Goal: Transaction & Acquisition: Download file/media

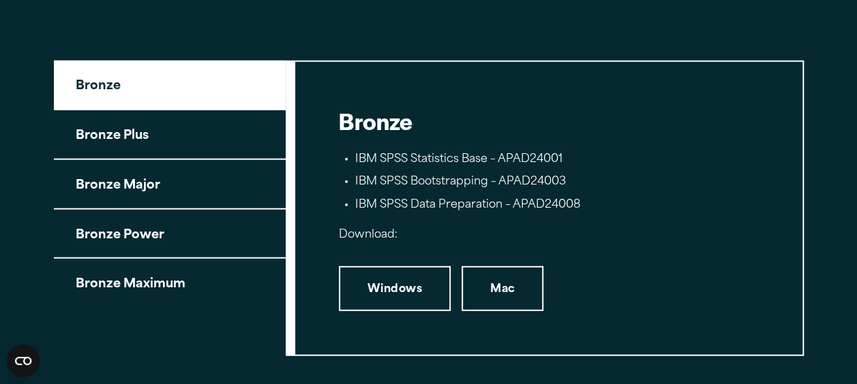
scroll to position [1598, 0]
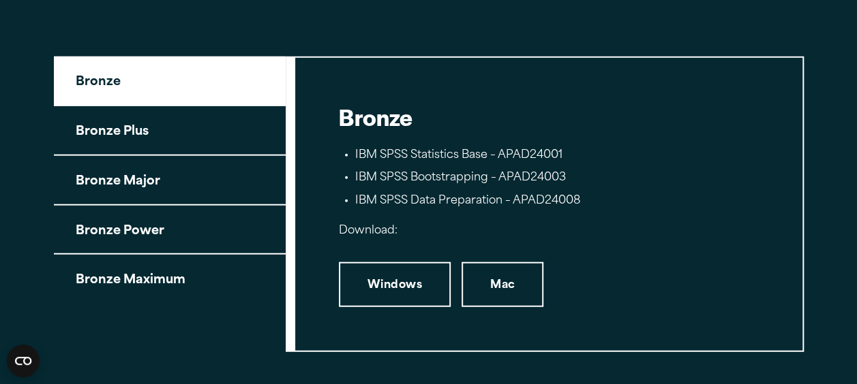
click at [103, 134] on button "Bronze Plus" at bounding box center [170, 131] width 232 height 50
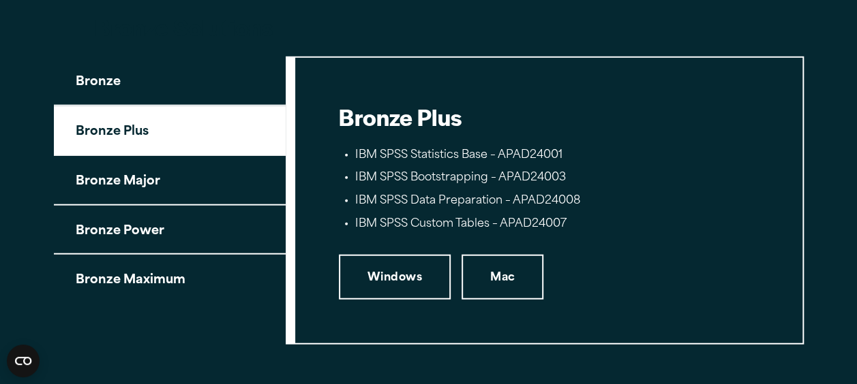
click at [123, 187] on button "Bronze Major" at bounding box center [170, 181] width 232 height 50
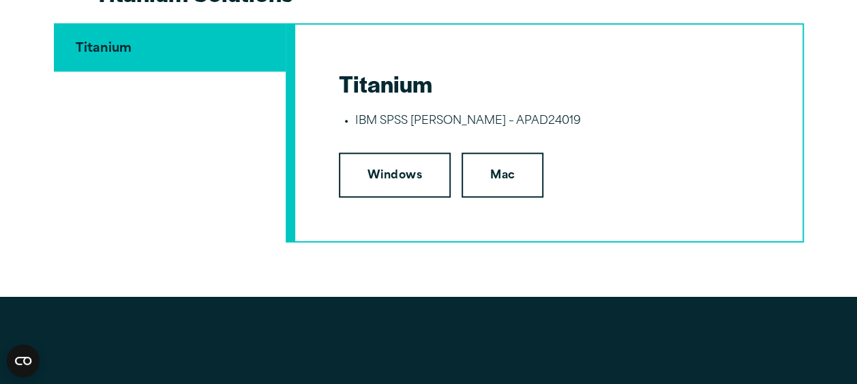
scroll to position [3201, 0]
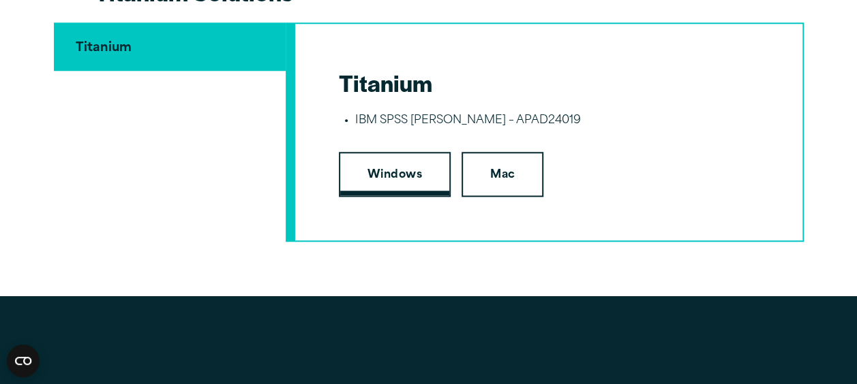
click at [418, 174] on link "Windows" at bounding box center [395, 174] width 112 height 45
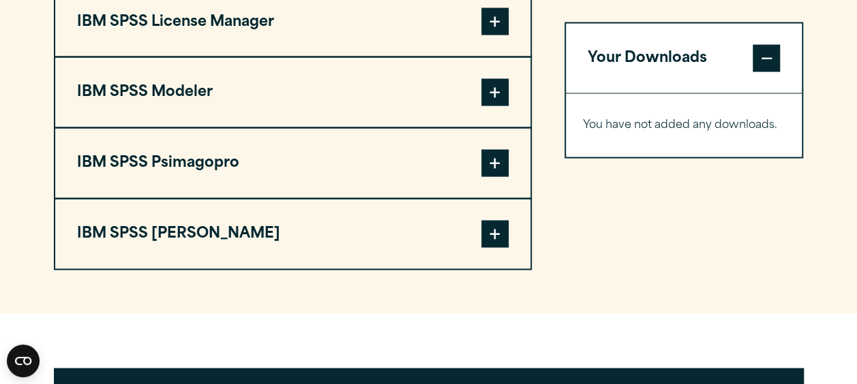
scroll to position [1261, 0]
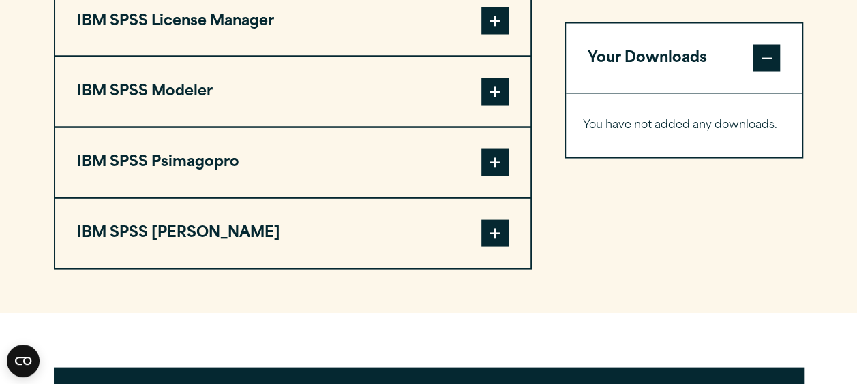
click at [490, 230] on span at bounding box center [494, 232] width 27 height 27
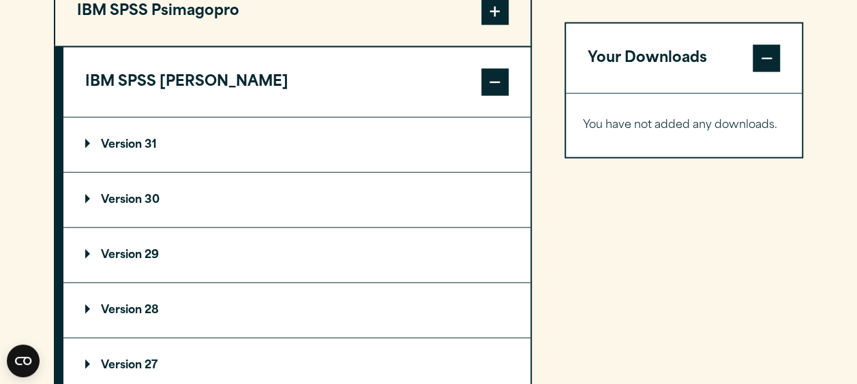
scroll to position [1414, 0]
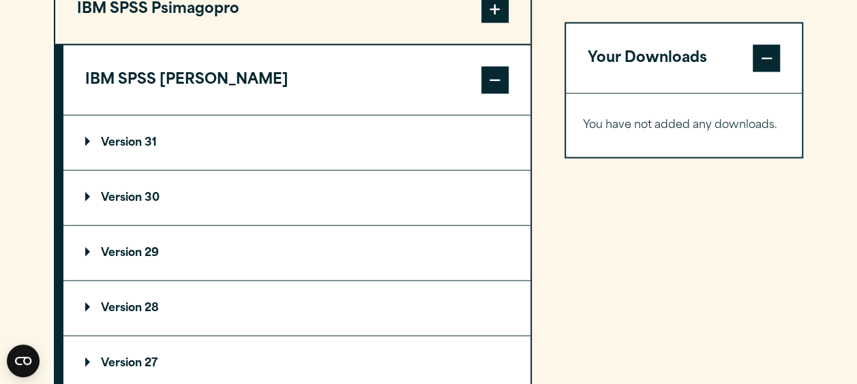
click at [282, 241] on summary "Version 29" at bounding box center [296, 253] width 467 height 55
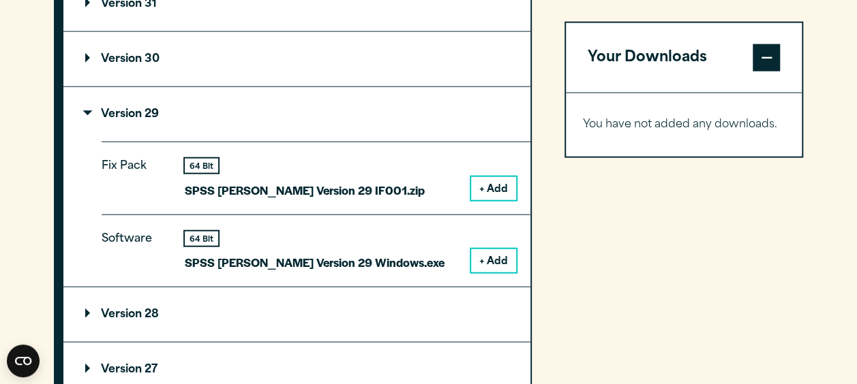
scroll to position [1553, 0]
click at [511, 252] on button "+ Add" at bounding box center [493, 260] width 45 height 23
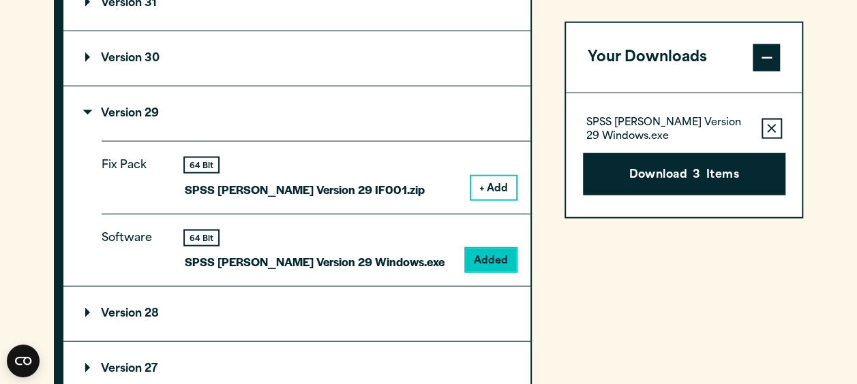
click at [491, 189] on button "+ Add" at bounding box center [493, 188] width 45 height 23
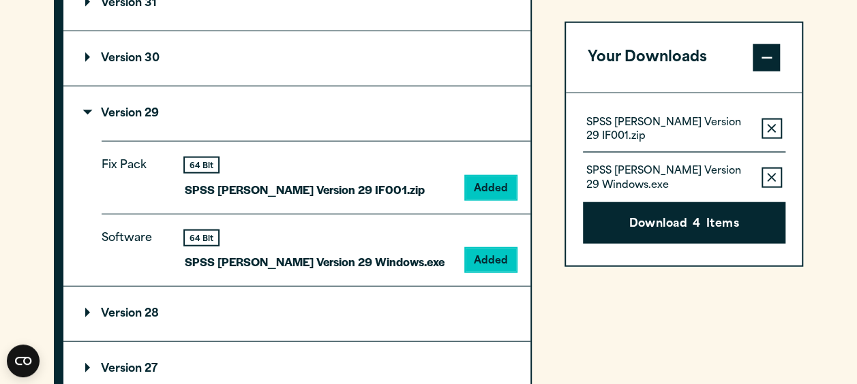
click at [681, 178] on p "SPSS [PERSON_NAME] Version 29 Windows.exe" at bounding box center [668, 179] width 164 height 27
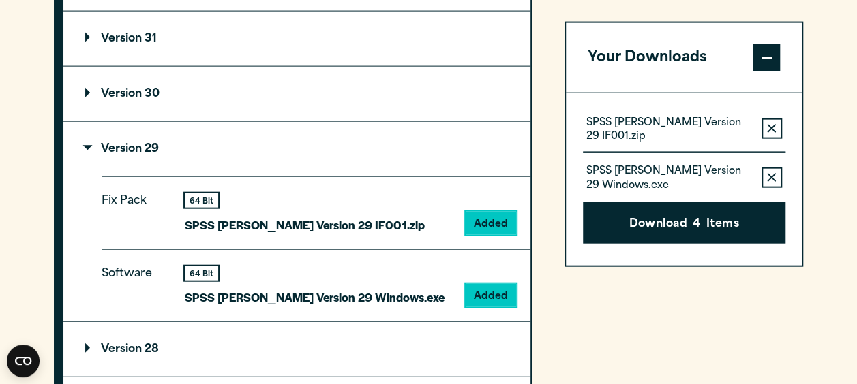
scroll to position [1480, 0]
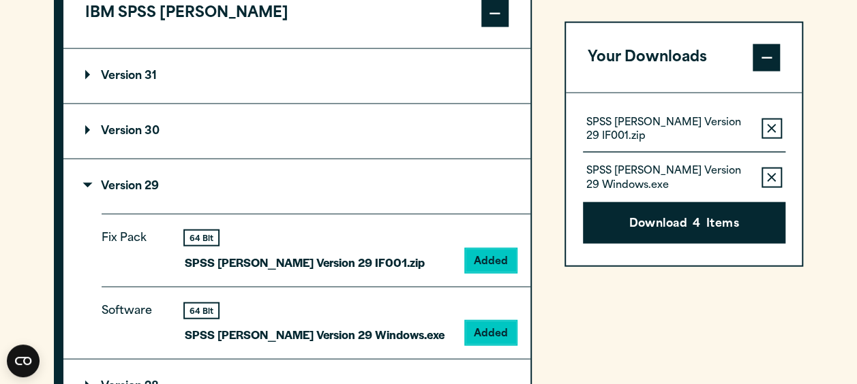
click at [664, 32] on button "Your Downloads" at bounding box center [684, 58] width 237 height 70
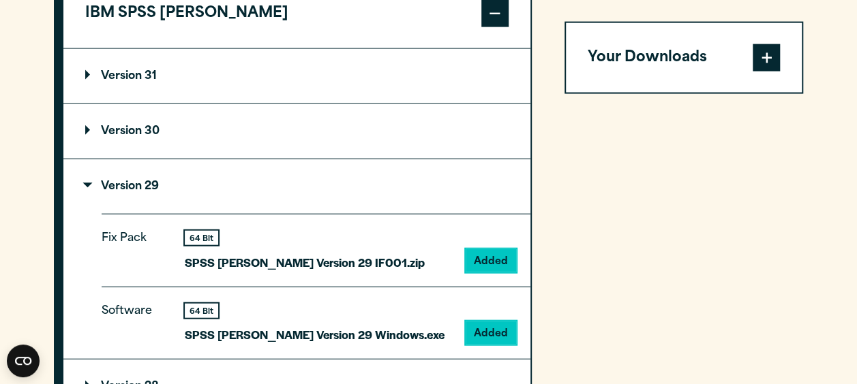
click at [658, 50] on button "Your Downloads" at bounding box center [684, 58] width 237 height 70
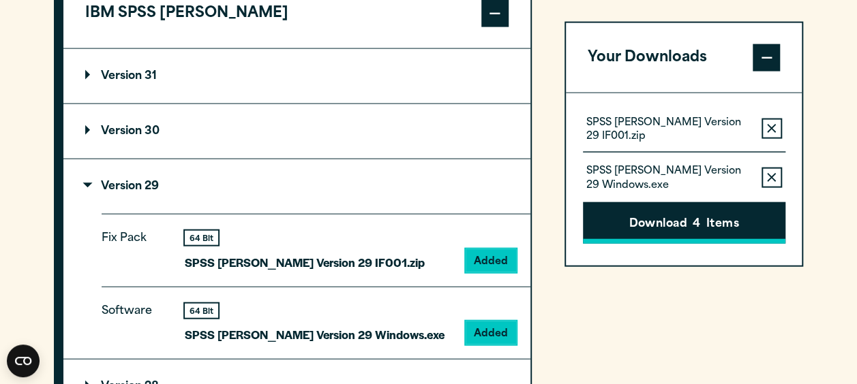
click at [680, 209] on button "Download 4 Items" at bounding box center [684, 223] width 202 height 42
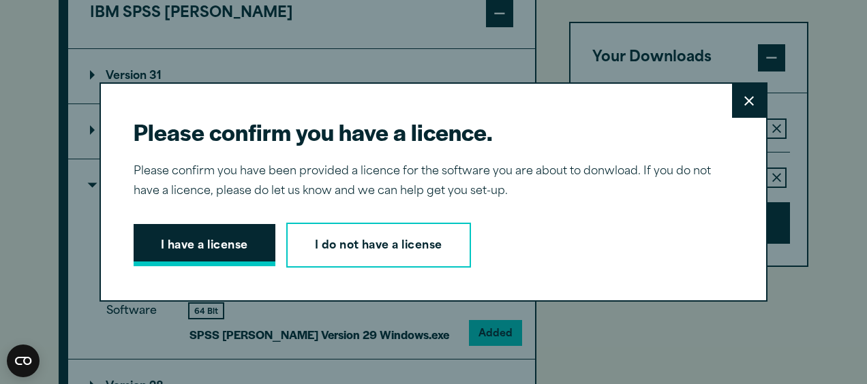
click at [243, 248] on button "I have a license" at bounding box center [205, 245] width 142 height 42
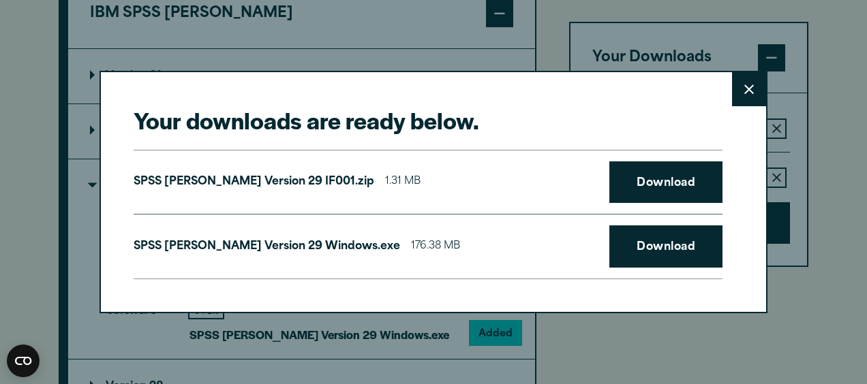
drag, startPoint x: 498, startPoint y: 111, endPoint x: 625, endPoint y: 118, distance: 127.0
click at [625, 118] on h2 "Your downloads are ready below." at bounding box center [428, 120] width 589 height 31
click at [671, 248] on link "Download" at bounding box center [665, 247] width 113 height 42
click at [737, 85] on button "Close" at bounding box center [749, 89] width 34 height 34
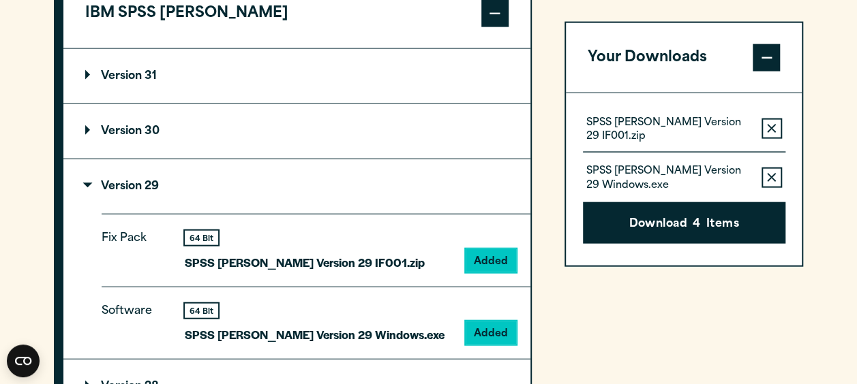
click at [87, 122] on summary "Version 30" at bounding box center [296, 131] width 467 height 55
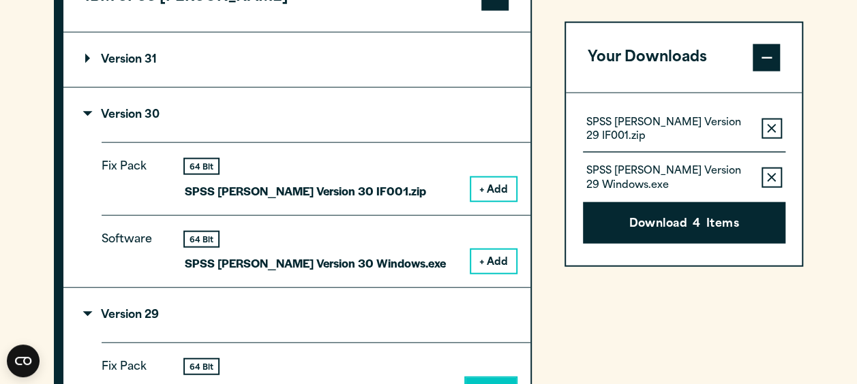
scroll to position [1497, 0]
click at [495, 262] on button "+ Add" at bounding box center [493, 260] width 45 height 23
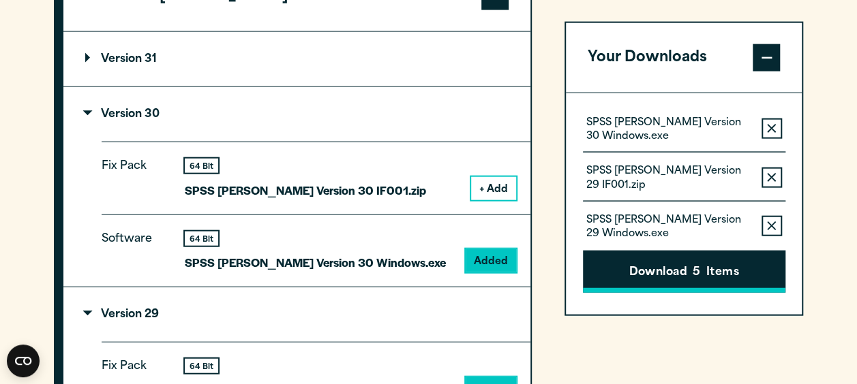
click at [635, 258] on button "Download 5 Items" at bounding box center [684, 272] width 202 height 42
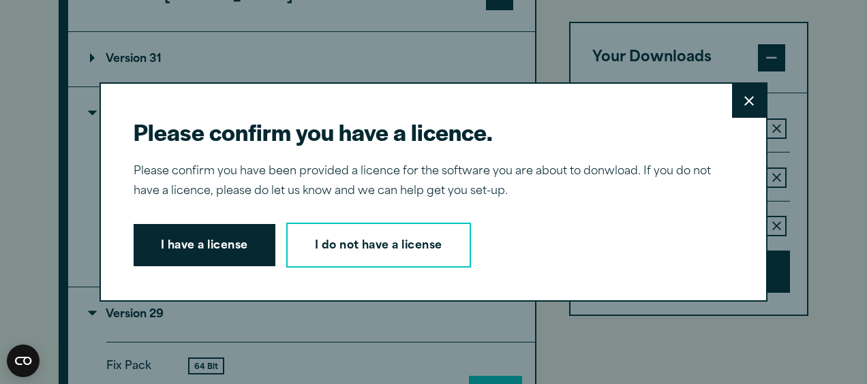
click at [237, 241] on button "I have a license" at bounding box center [205, 245] width 142 height 42
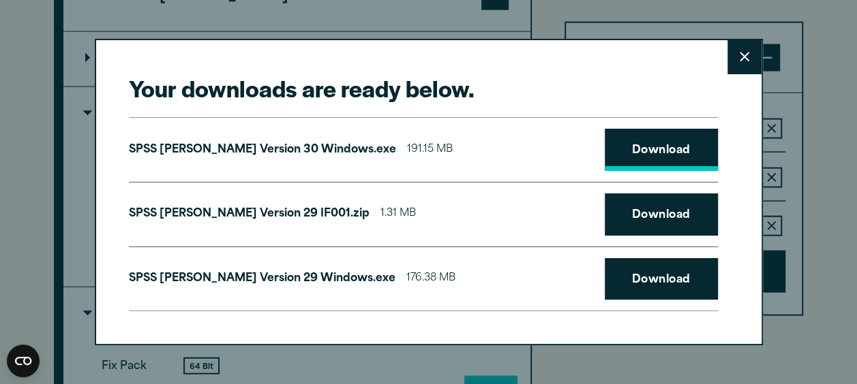
click at [650, 151] on link "Download" at bounding box center [661, 150] width 113 height 42
click at [459, 144] on div "SPSS [PERSON_NAME] Version 30 Windows.exe 191.15 MB Download" at bounding box center [423, 149] width 589 height 65
click at [626, 153] on link "Download" at bounding box center [661, 150] width 113 height 42
click at [688, 146] on link "Download" at bounding box center [661, 150] width 113 height 42
click at [751, 64] on button "Close" at bounding box center [744, 57] width 34 height 34
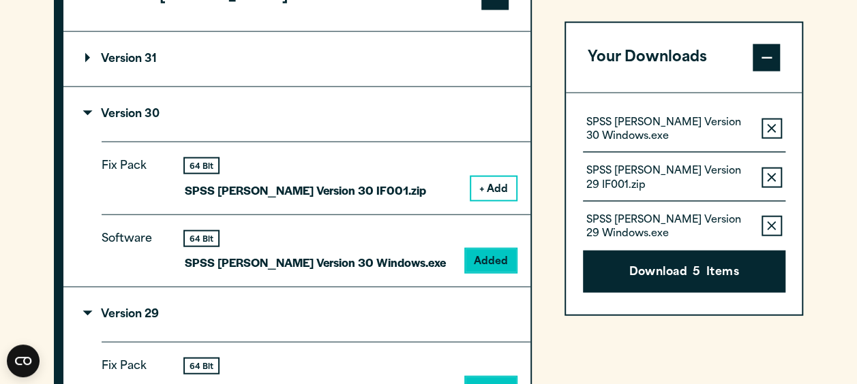
click at [503, 184] on button "+ Add" at bounding box center [493, 188] width 45 height 23
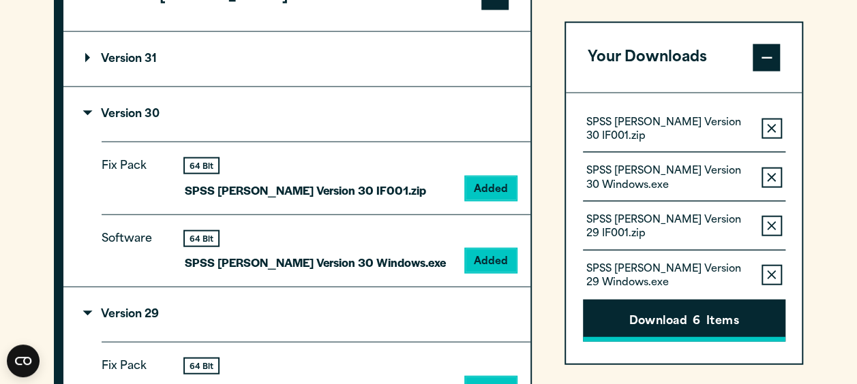
click at [673, 304] on button "Download 6 Items" at bounding box center [684, 321] width 202 height 42
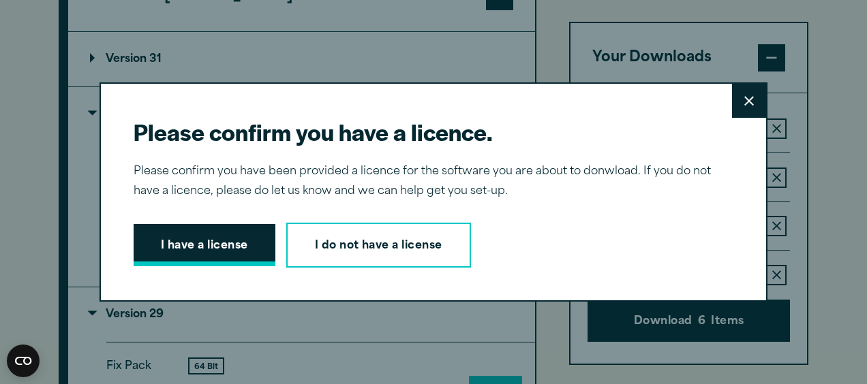
click at [233, 256] on button "I have a license" at bounding box center [205, 245] width 142 height 42
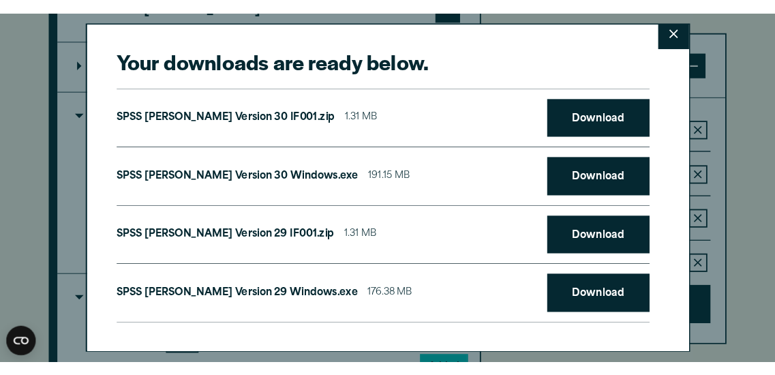
scroll to position [0, 0]
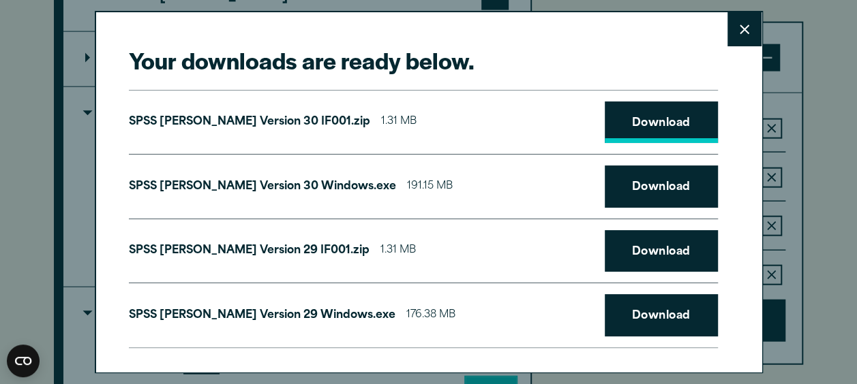
click at [674, 115] on link "Download" at bounding box center [661, 123] width 113 height 42
click at [667, 118] on link "Download" at bounding box center [661, 123] width 113 height 42
click at [615, 255] on link "Download" at bounding box center [661, 251] width 113 height 42
click at [731, 34] on button "Close" at bounding box center [744, 29] width 34 height 34
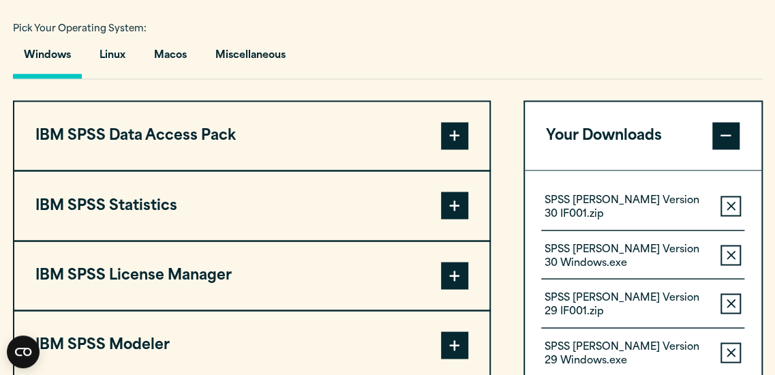
scroll to position [1002, 0]
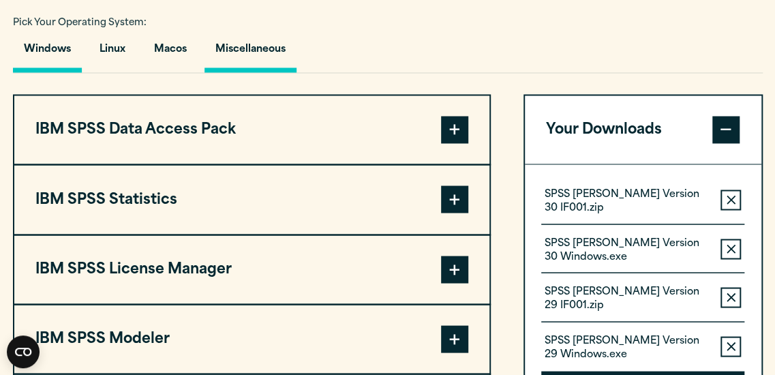
click at [248, 48] on button "Miscellaneous" at bounding box center [250, 52] width 92 height 39
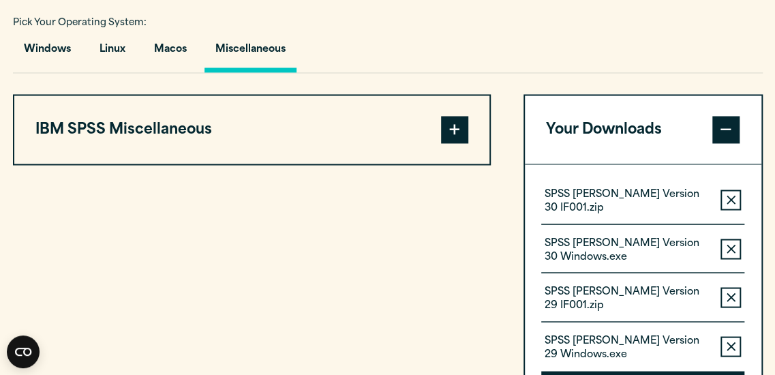
click at [187, 115] on button "IBM SPSS Miscellaneous" at bounding box center [252, 129] width 476 height 68
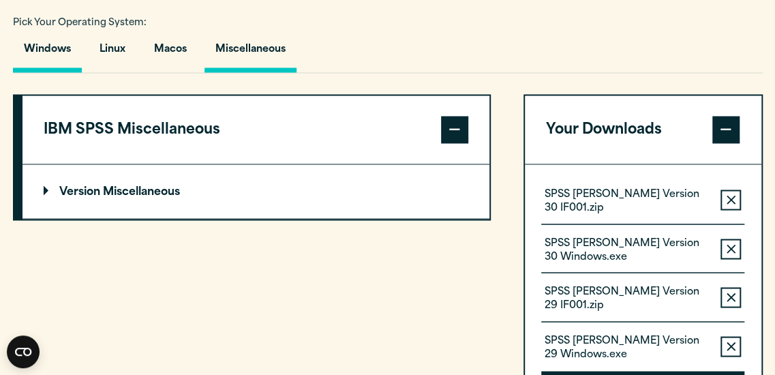
click at [55, 48] on button "Windows" at bounding box center [47, 52] width 69 height 39
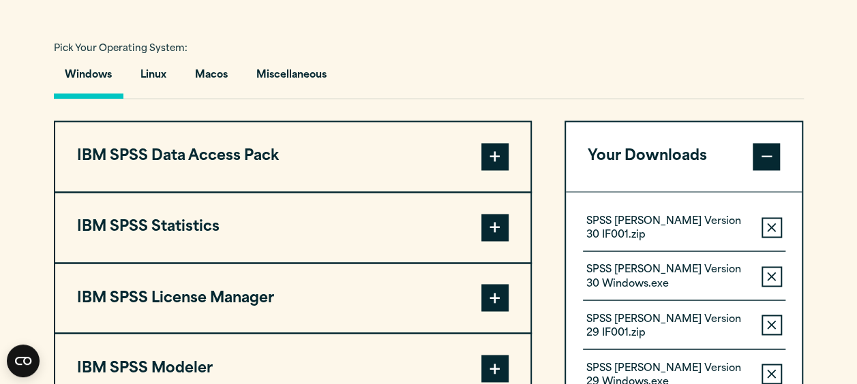
scroll to position [982, 0]
